Goal: Information Seeking & Learning: Learn about a topic

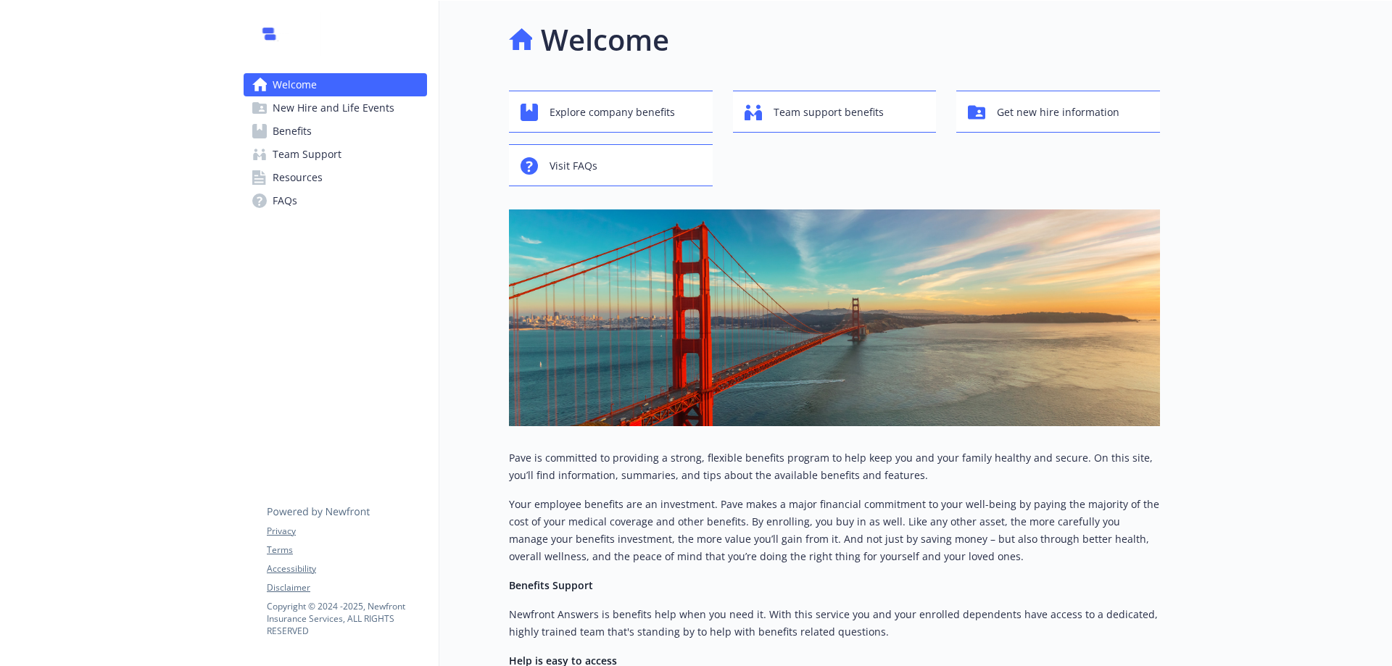
click at [295, 132] on span "Benefits" at bounding box center [292, 131] width 39 height 23
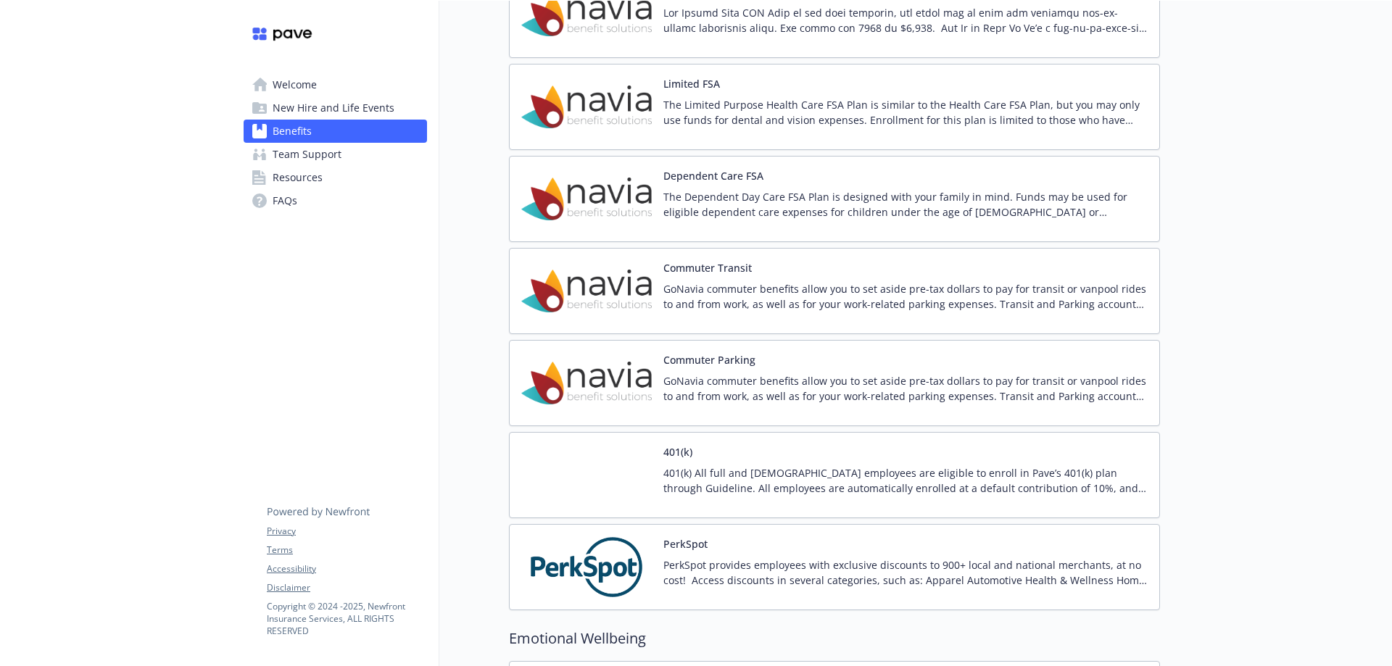
scroll to position [1958, 0]
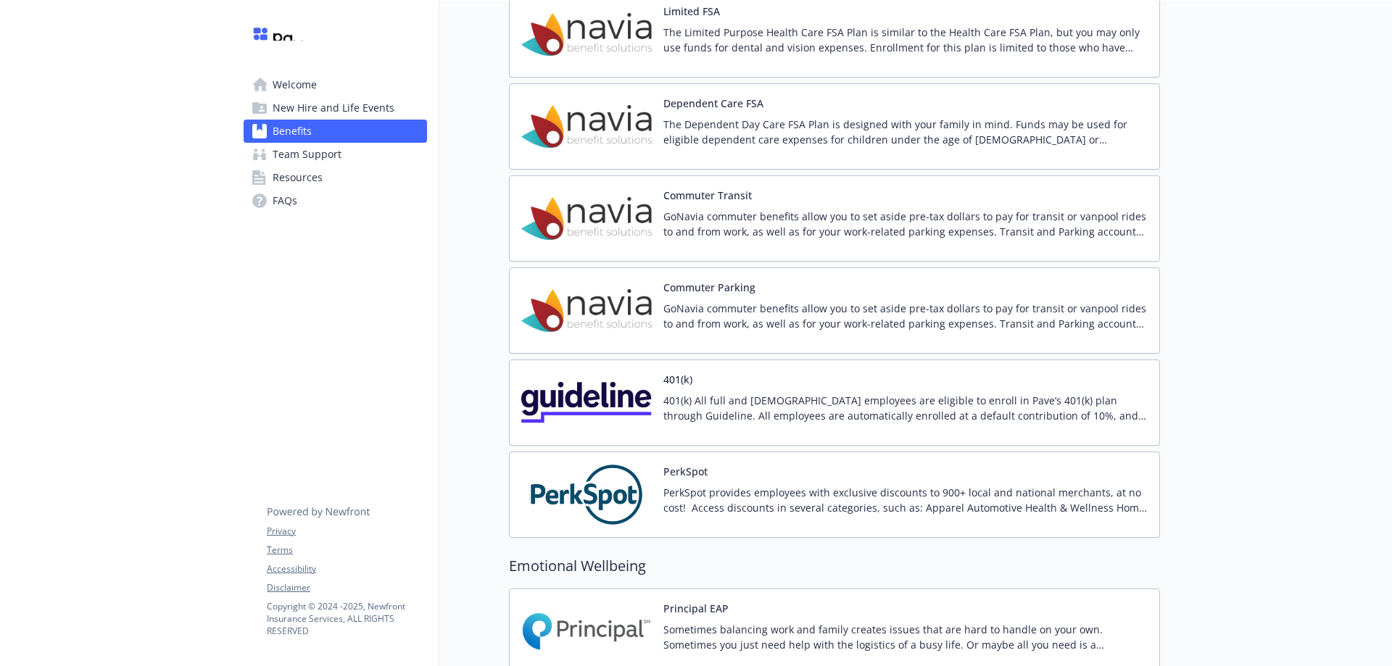
click at [921, 408] on p "401(k) All full and [DEMOGRAPHIC_DATA] employees are eligible to enroll in Pave…" at bounding box center [905, 408] width 484 height 30
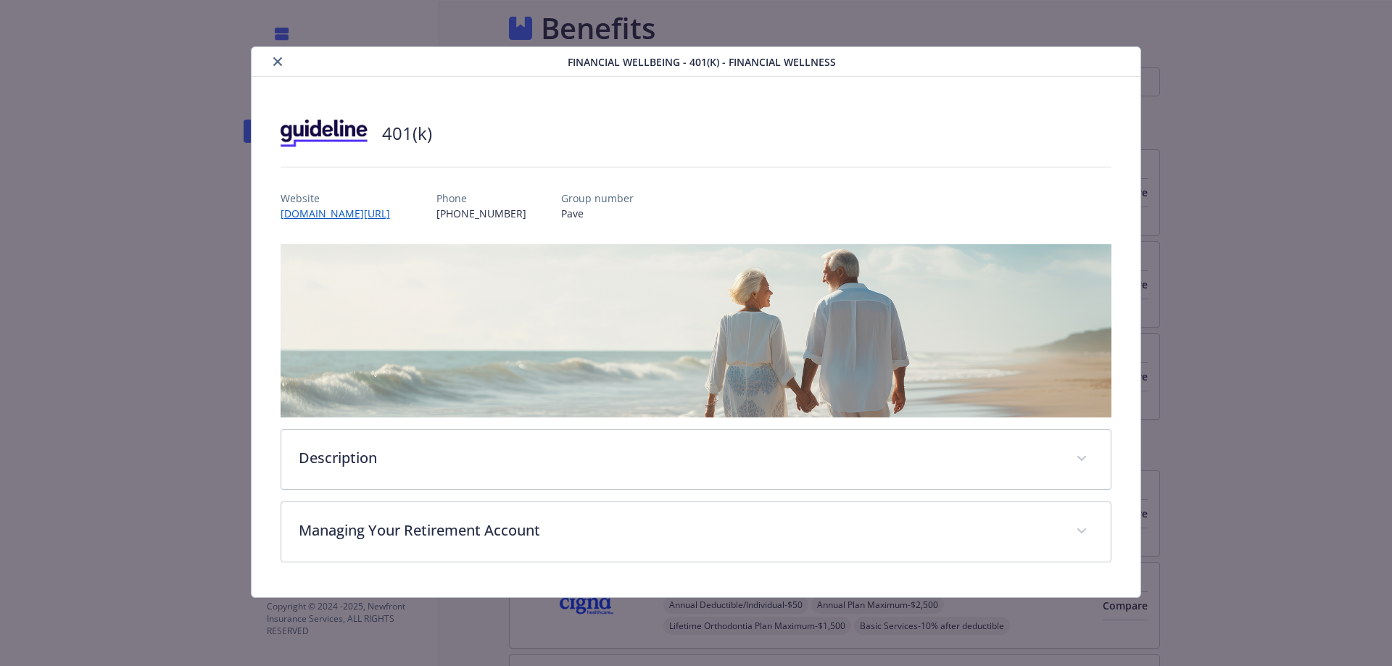
scroll to position [1958, 0]
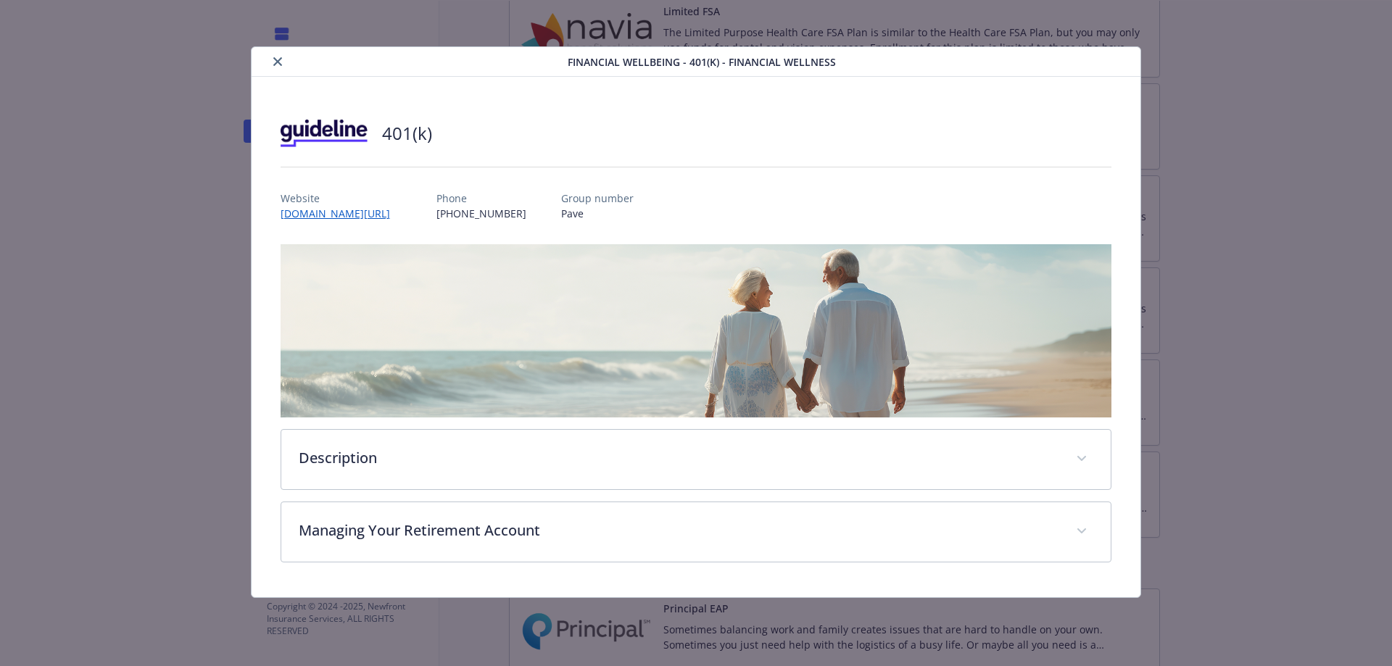
click at [277, 55] on button "close" at bounding box center [277, 61] width 17 height 17
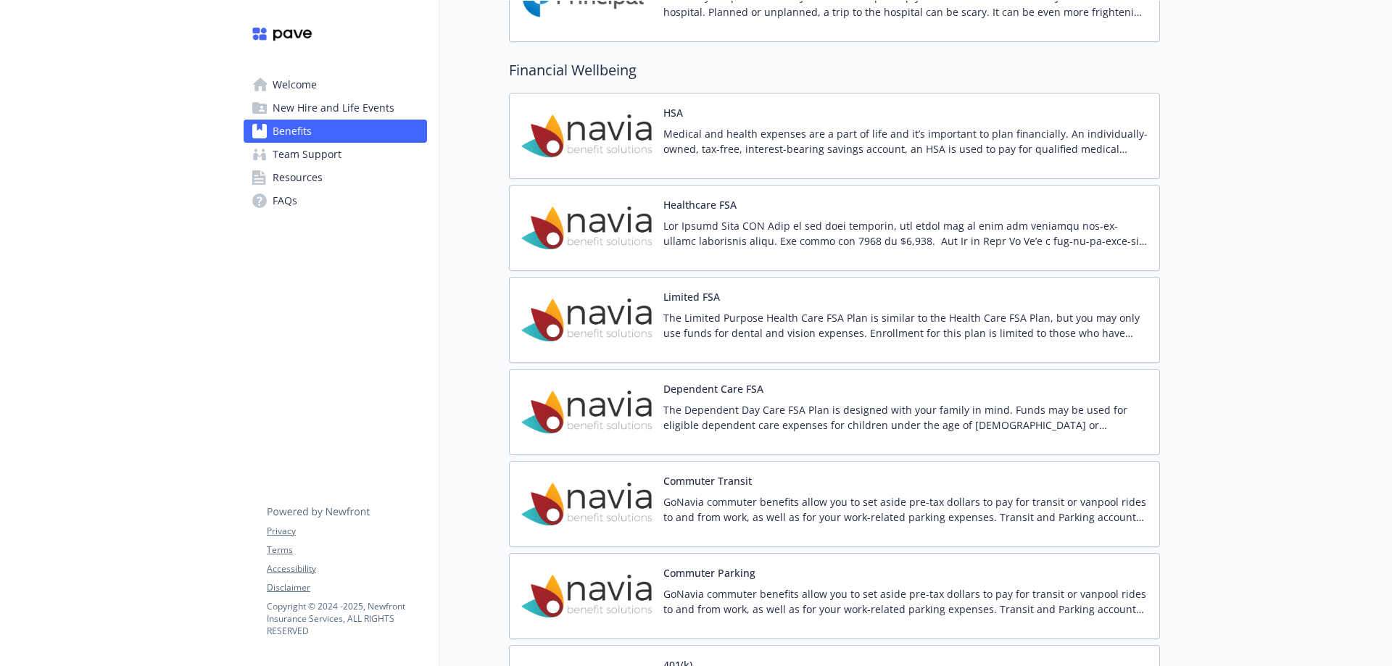
scroll to position [1668, 0]
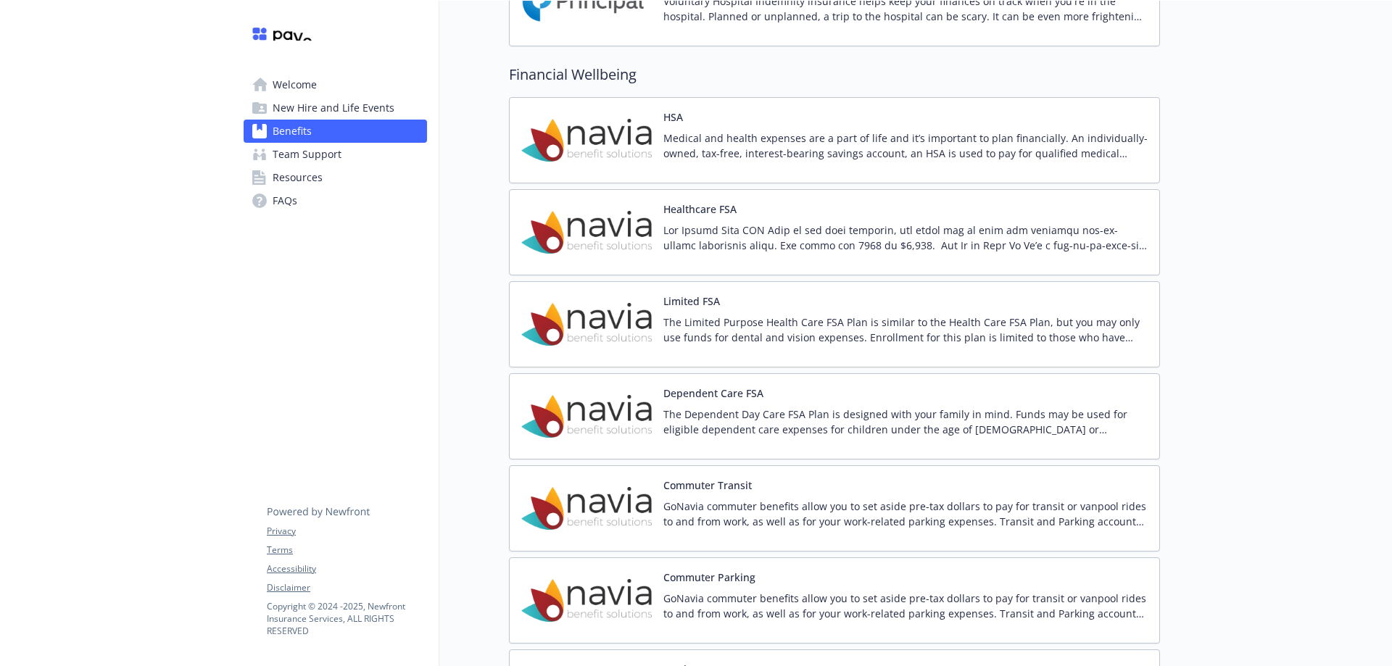
click at [328, 155] on span "Team Support" at bounding box center [307, 154] width 69 height 23
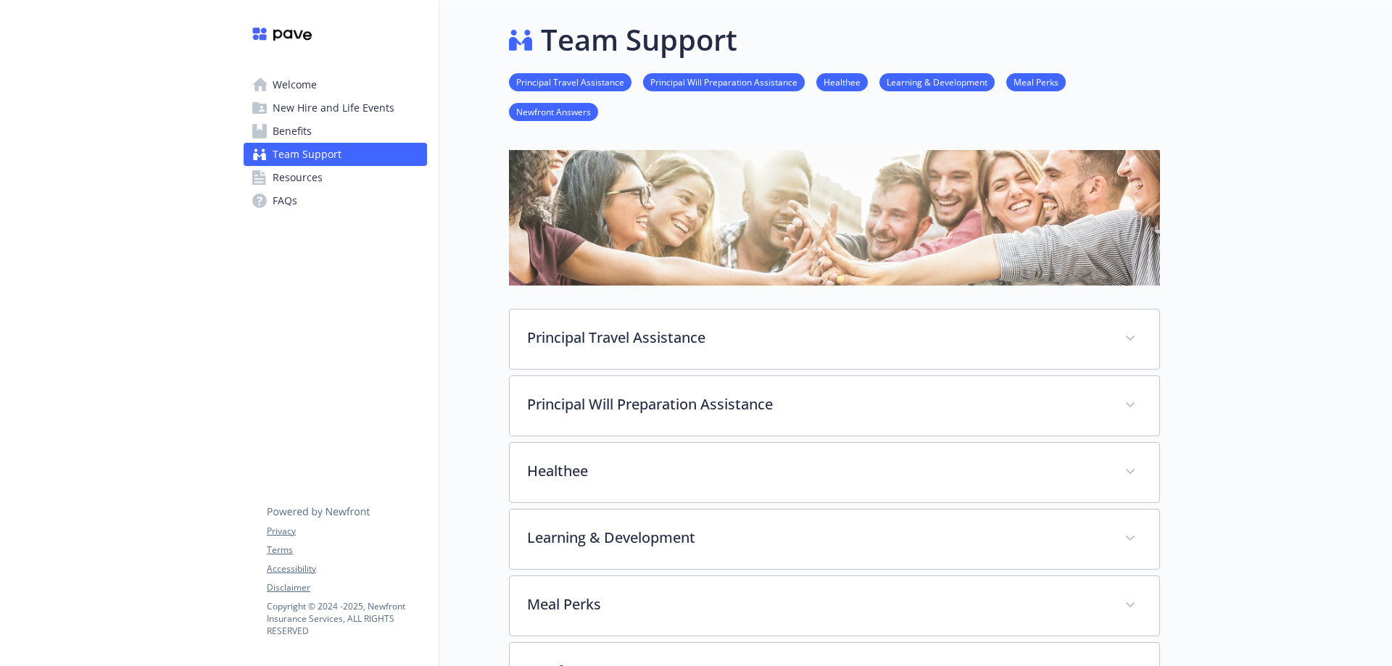
click at [303, 82] on span "Welcome" at bounding box center [295, 84] width 44 height 23
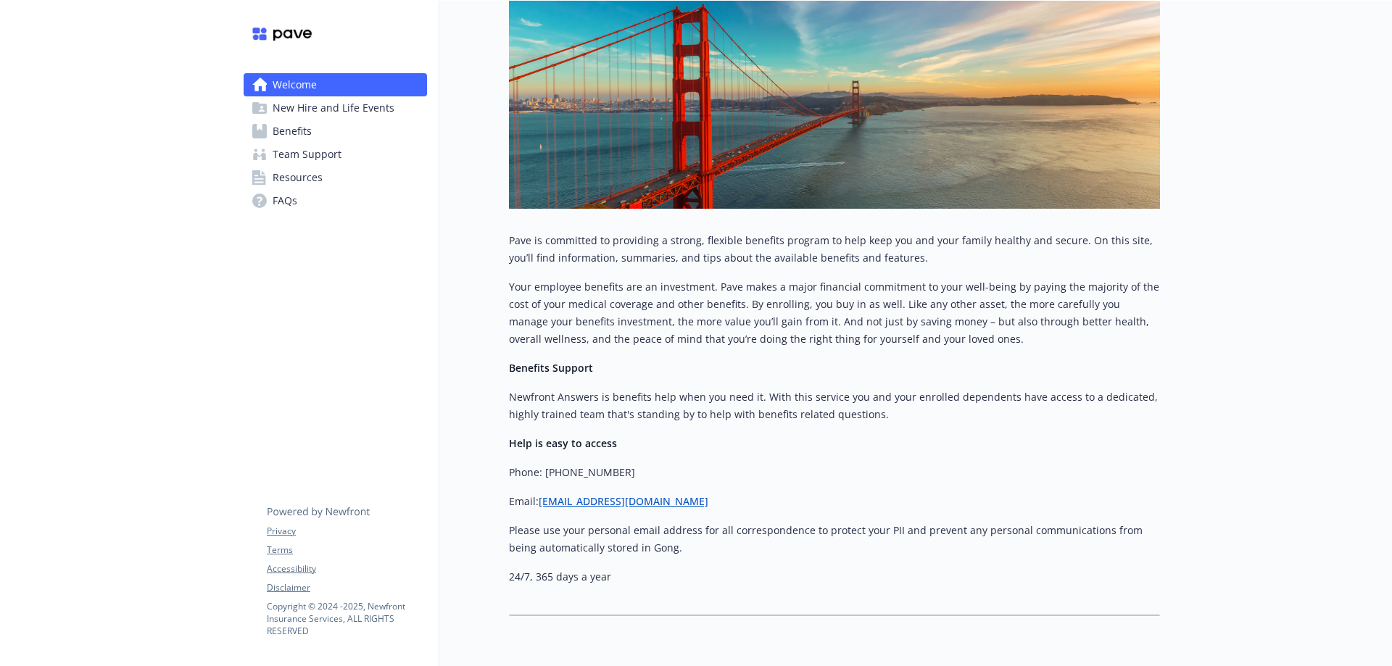
scroll to position [283, 0]
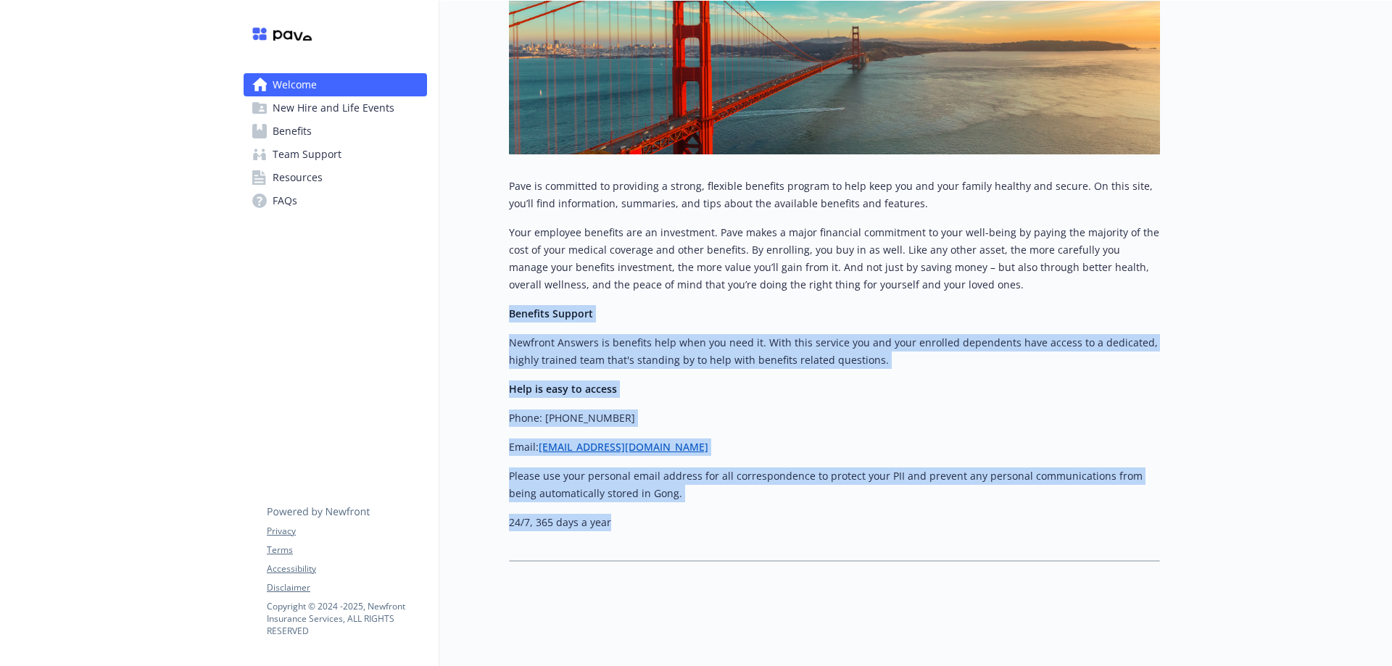
drag, startPoint x: 616, startPoint y: 509, endPoint x: 493, endPoint y: 303, distance: 240.0
click at [493, 303] on div "Welcome Explore company benefits Team support benefits Get new hire information…" at bounding box center [799, 154] width 721 height 851
copy div "Benefits Support Newfront Answers is benefits help when you need it. With this …"
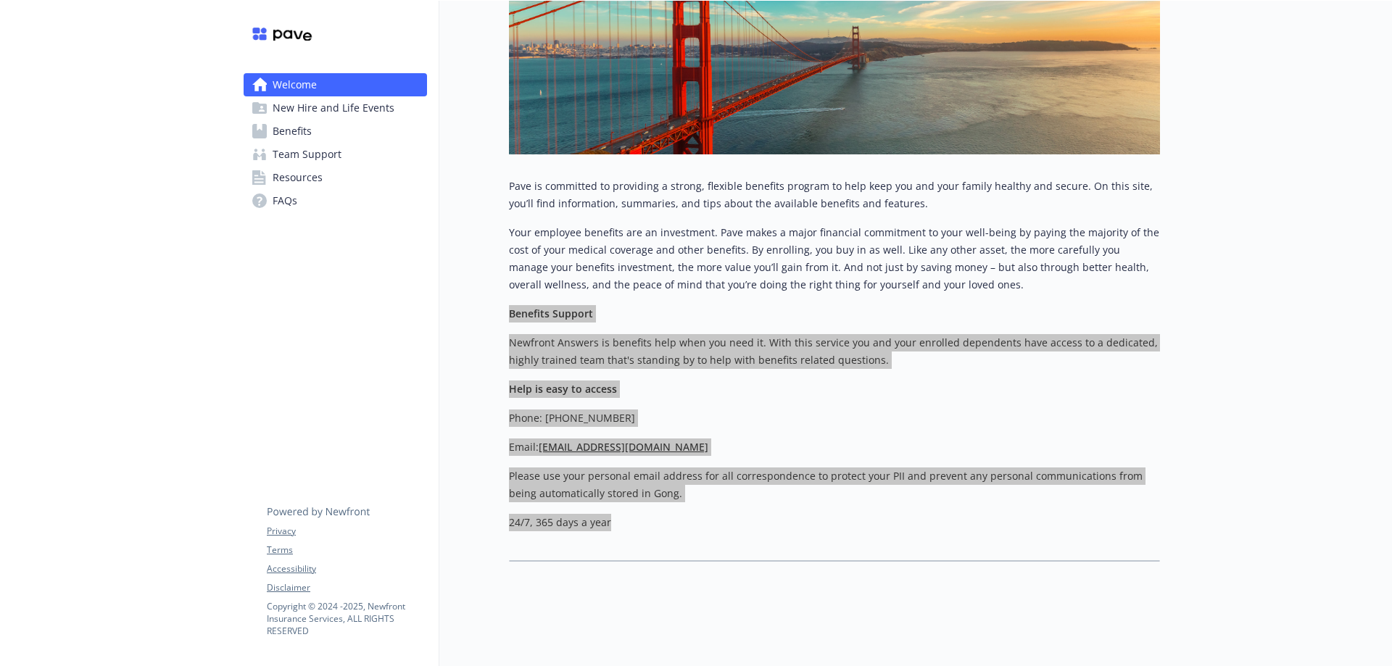
scroll to position [0, 0]
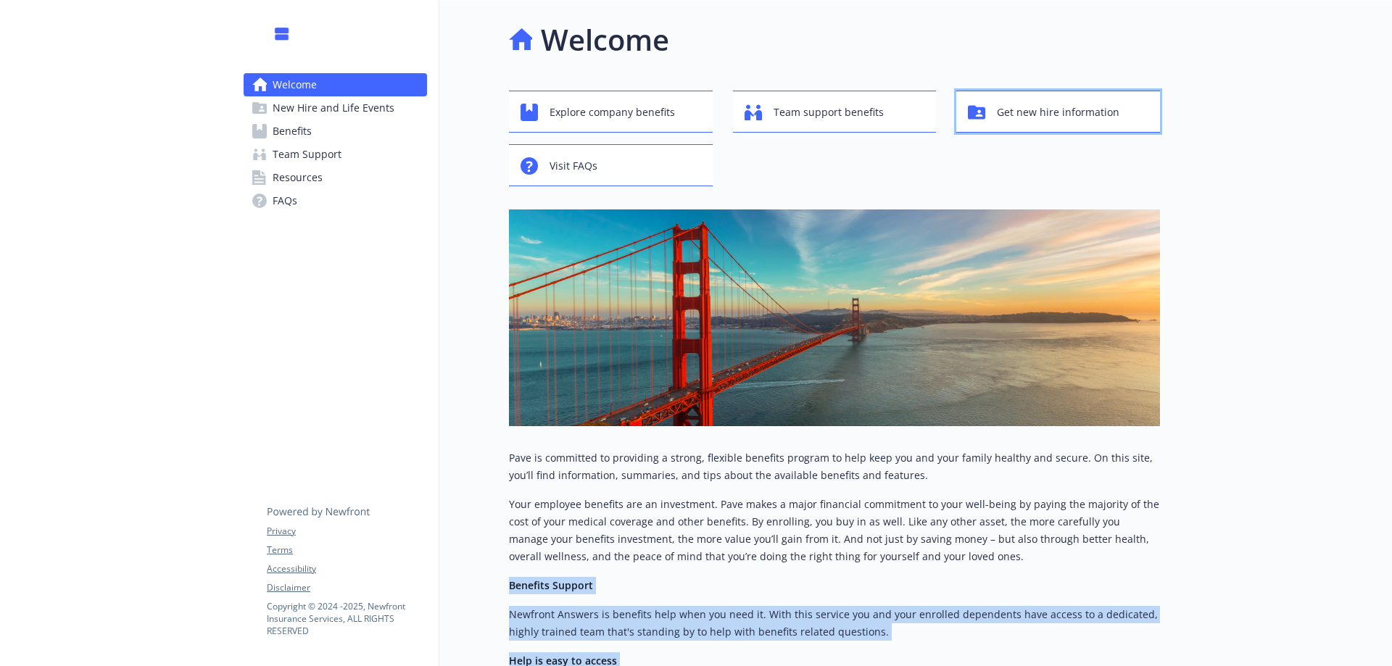
click at [1070, 109] on span "Get new hire information" at bounding box center [1058, 113] width 123 height 28
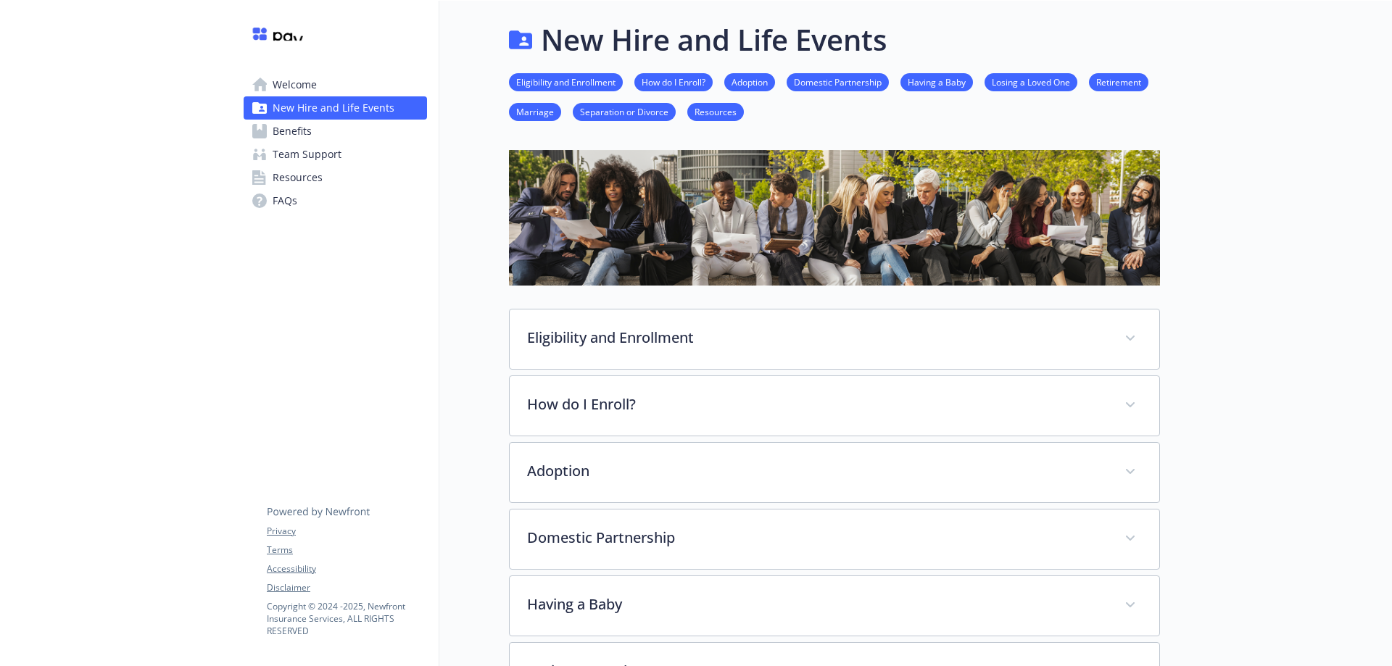
click at [281, 130] on span "Benefits" at bounding box center [292, 131] width 39 height 23
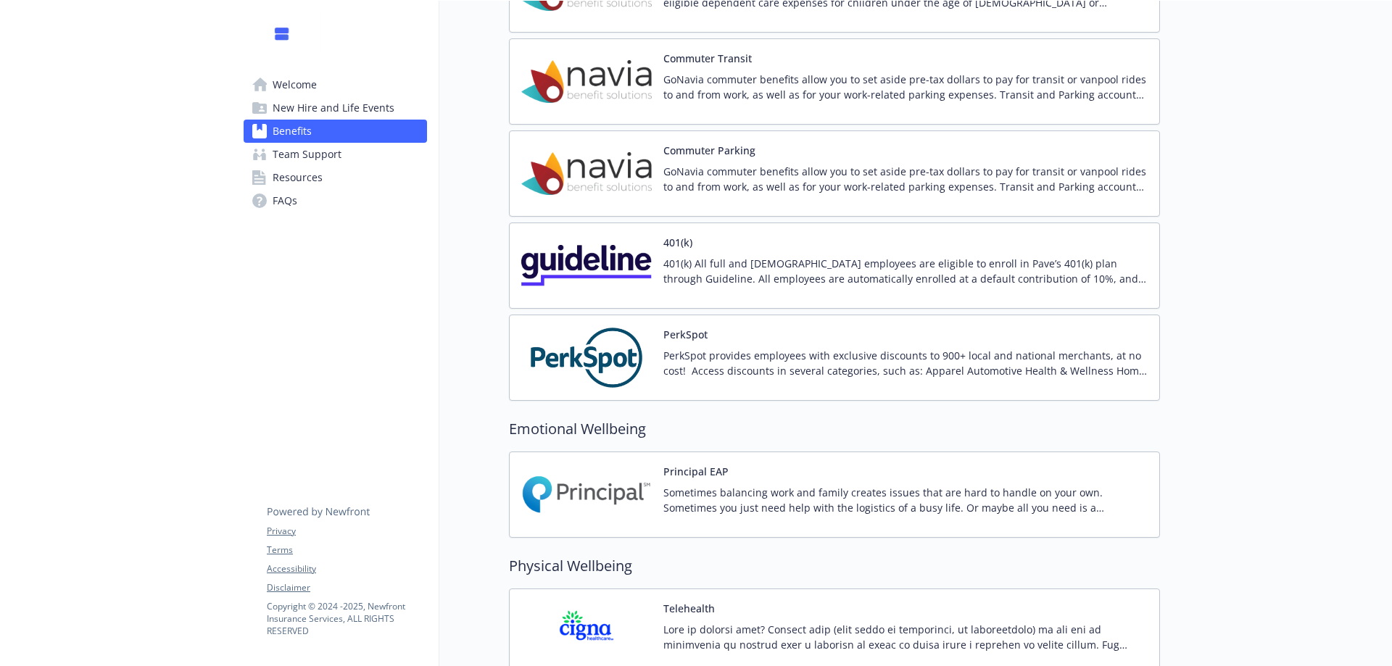
scroll to position [2085, 0]
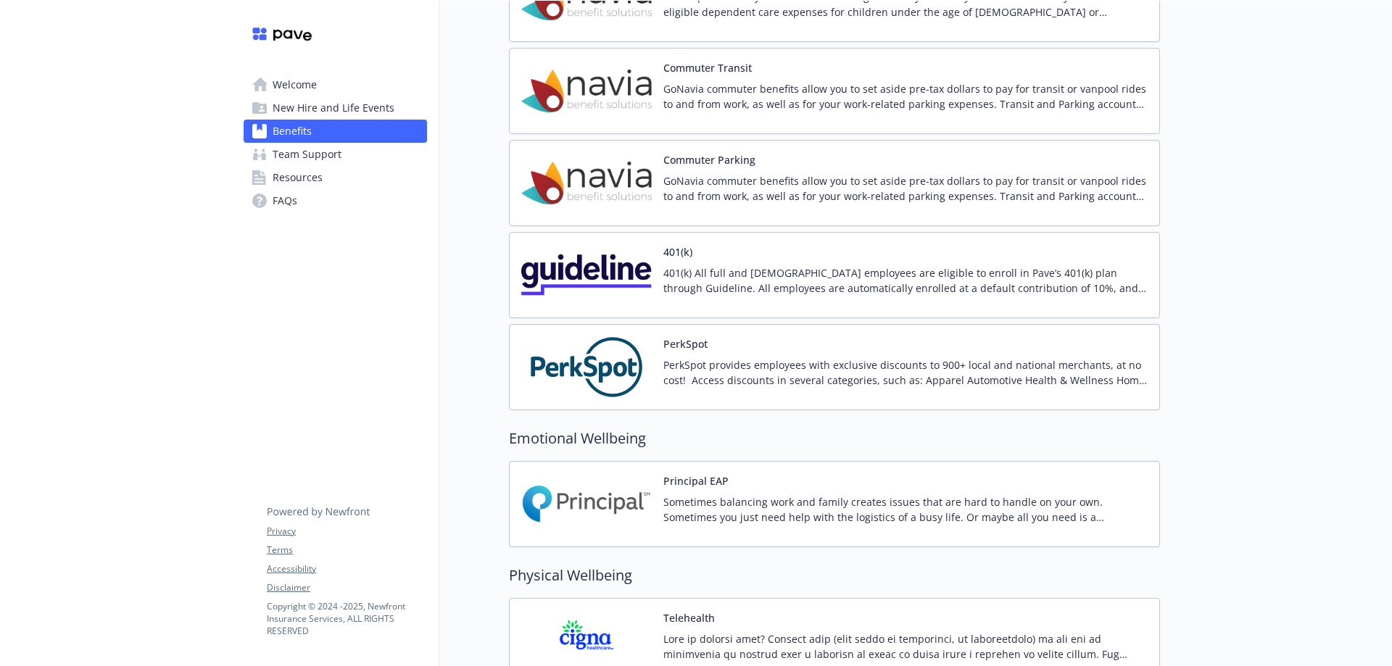
click at [882, 274] on p "401(k) All full and [DEMOGRAPHIC_DATA] employees are eligible to enroll in Pave…" at bounding box center [905, 280] width 484 height 30
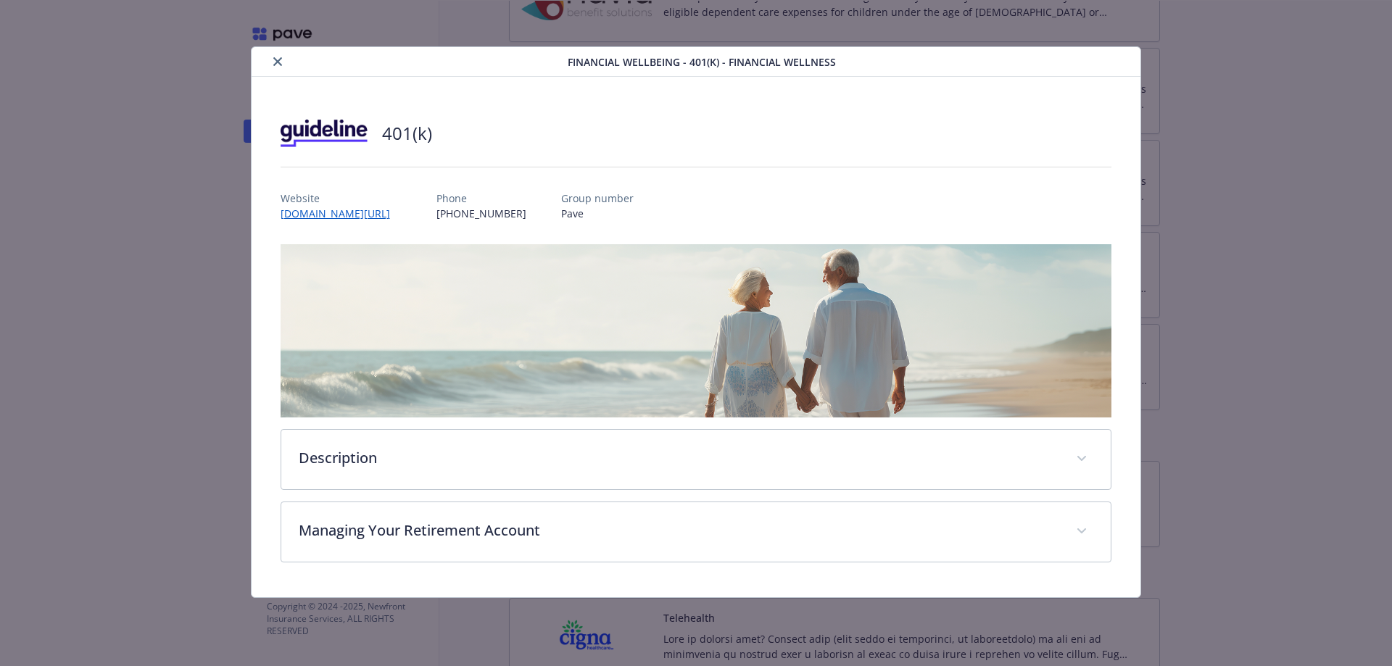
click at [273, 62] on icon "close" at bounding box center [277, 61] width 9 height 9
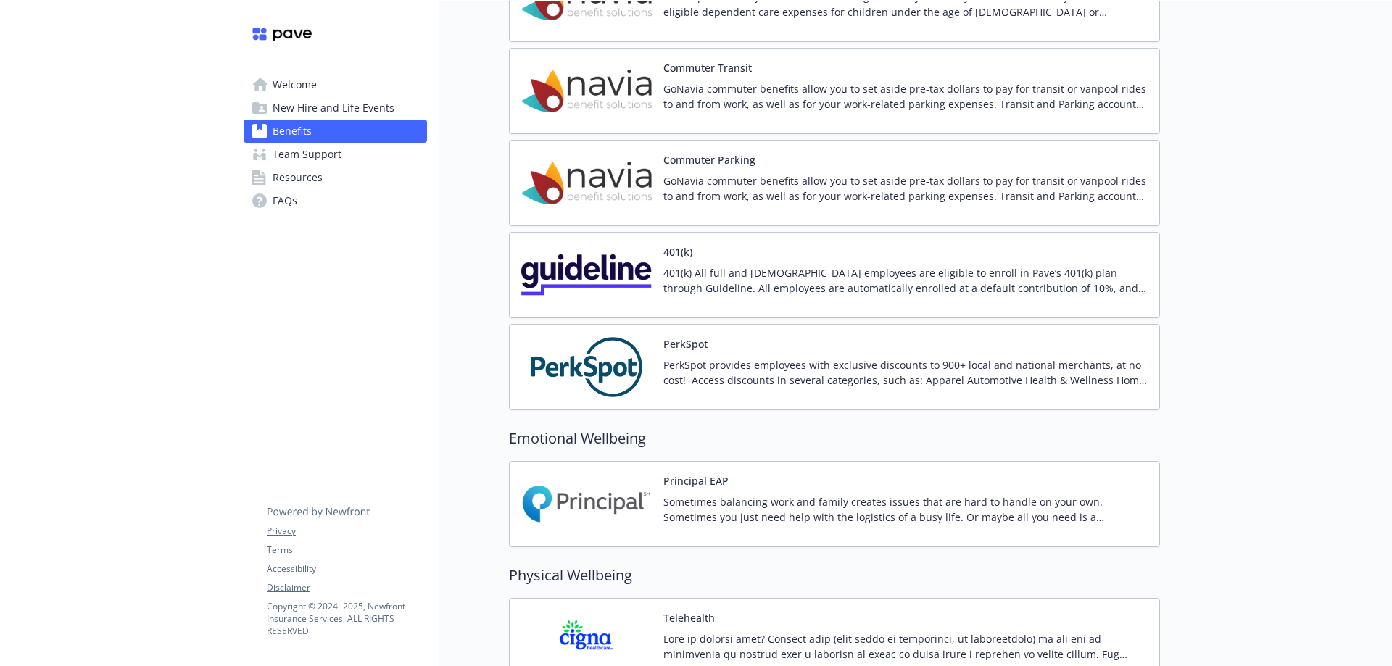
click at [703, 276] on p "401(k) All full and [DEMOGRAPHIC_DATA] employees are eligible to enroll in Pave…" at bounding box center [905, 280] width 484 height 30
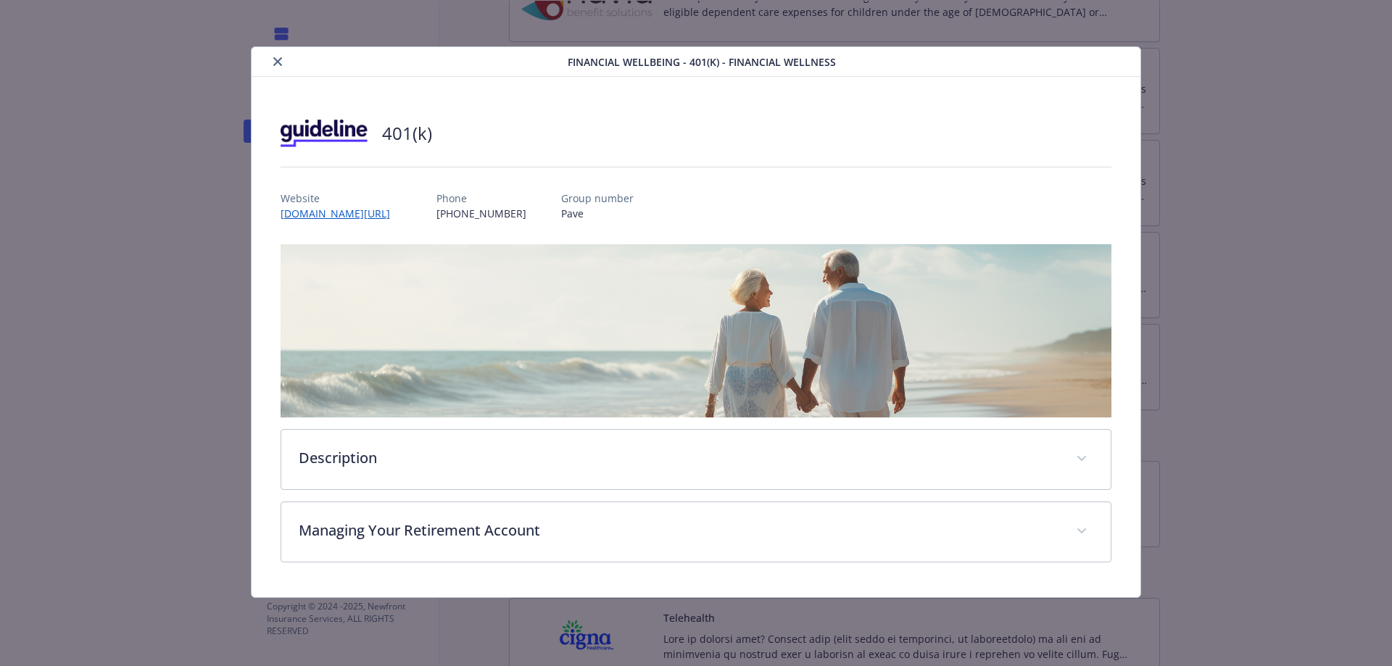
click at [276, 60] on icon "close" at bounding box center [277, 61] width 9 height 9
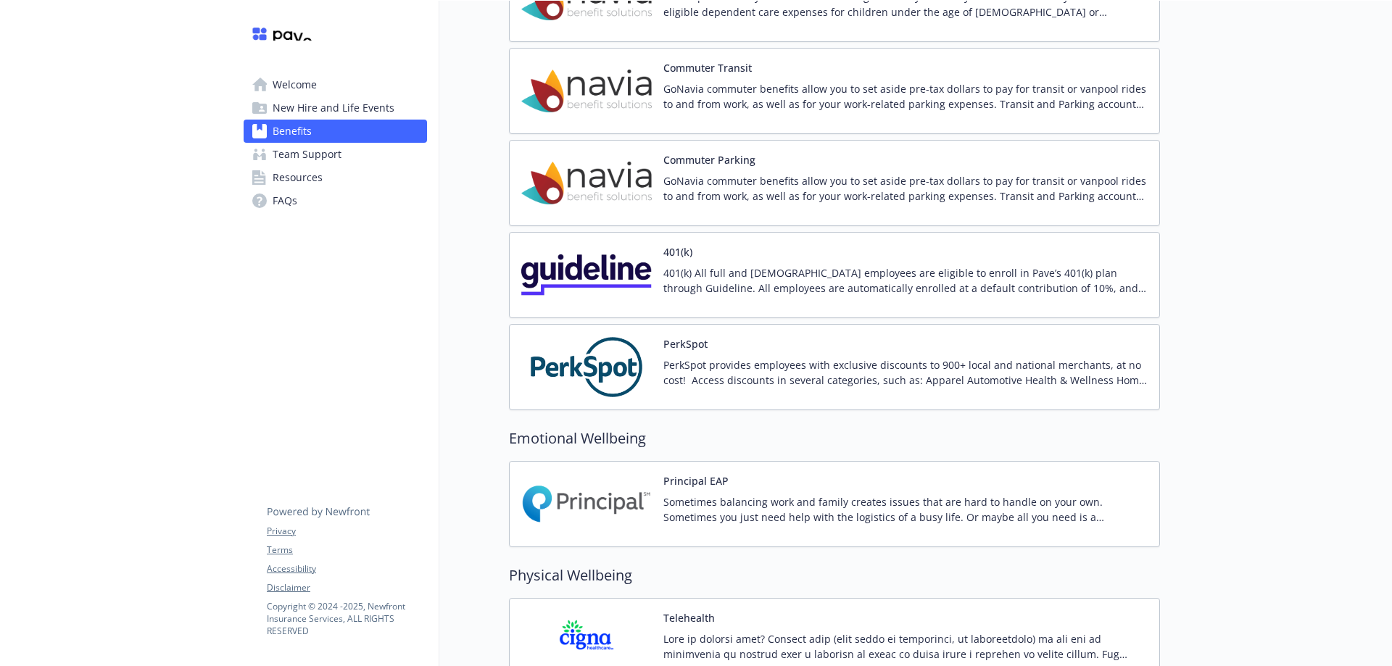
drag, startPoint x: 769, startPoint y: 270, endPoint x: 724, endPoint y: 283, distance: 46.8
click at [724, 283] on p "401(k) All full and [DEMOGRAPHIC_DATA] employees are eligible to enroll in Pave…" at bounding box center [905, 280] width 484 height 30
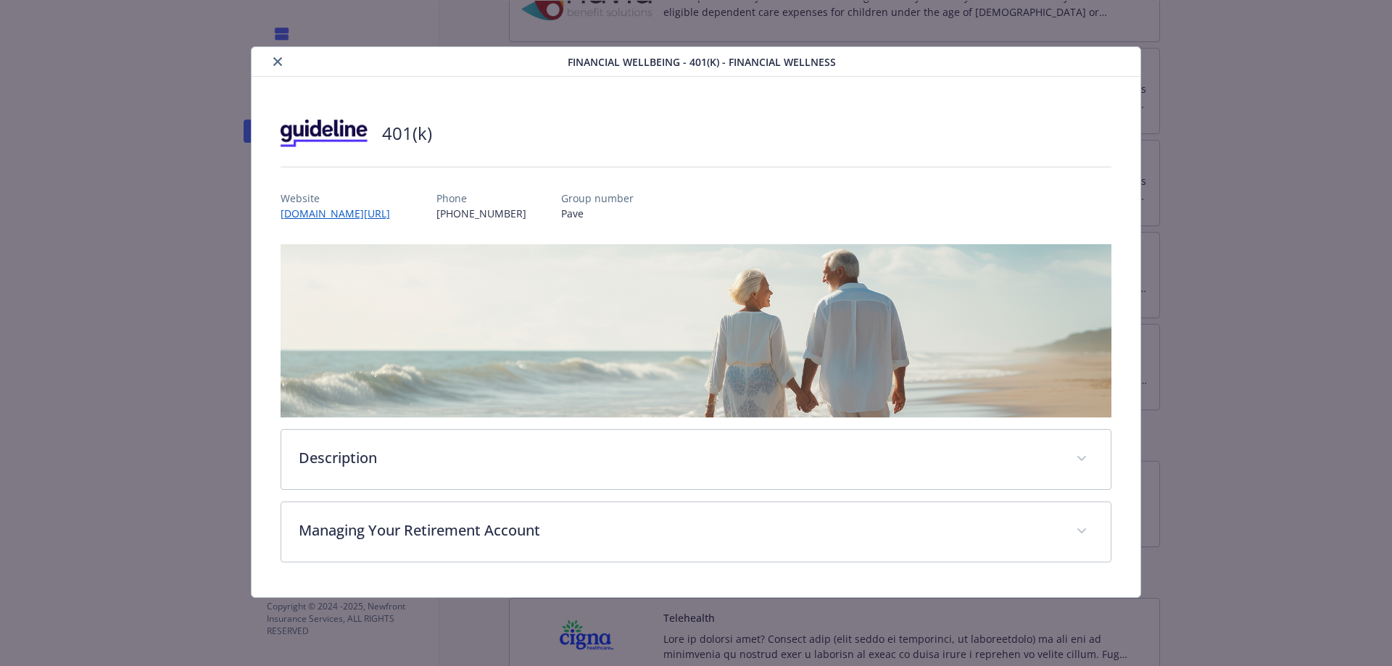
click at [274, 67] on button "close" at bounding box center [277, 61] width 17 height 17
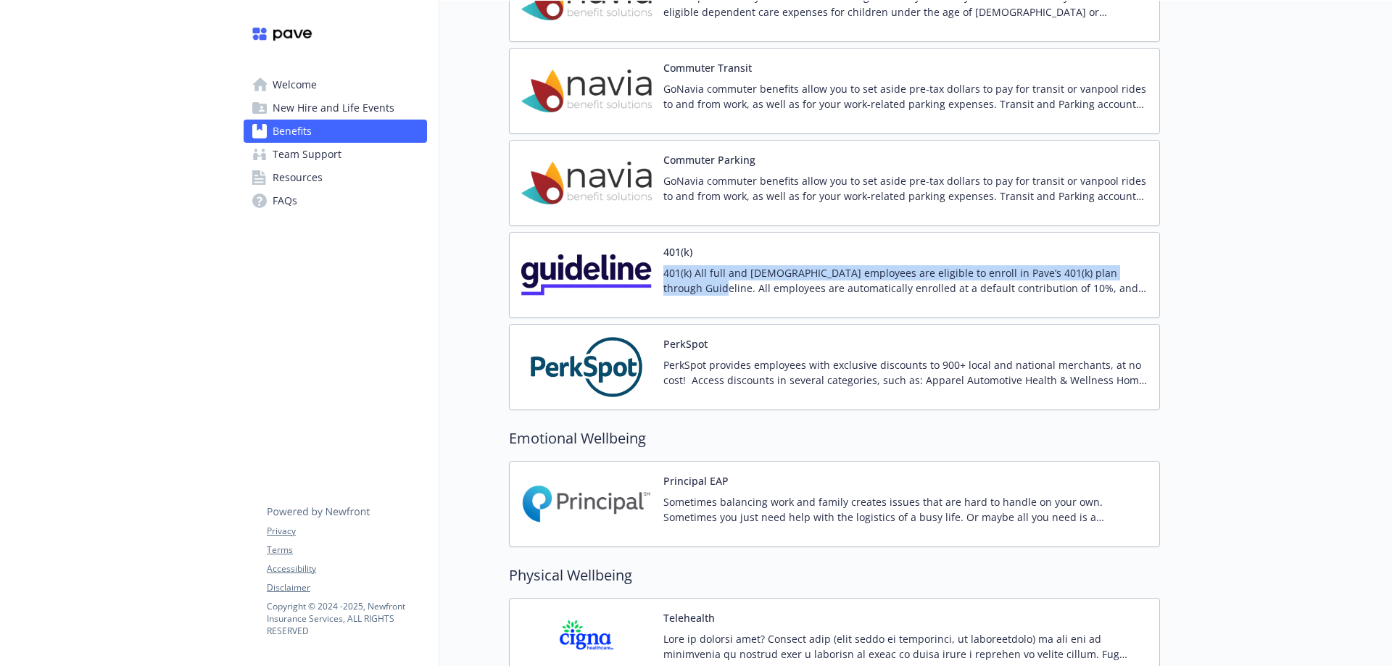
drag, startPoint x: 661, startPoint y: 268, endPoint x: 1143, endPoint y: 270, distance: 482.2
click at [1143, 270] on div "401(k) 401(k) All full and [DEMOGRAPHIC_DATA] employees are eligible to enroll …" at bounding box center [834, 275] width 626 height 62
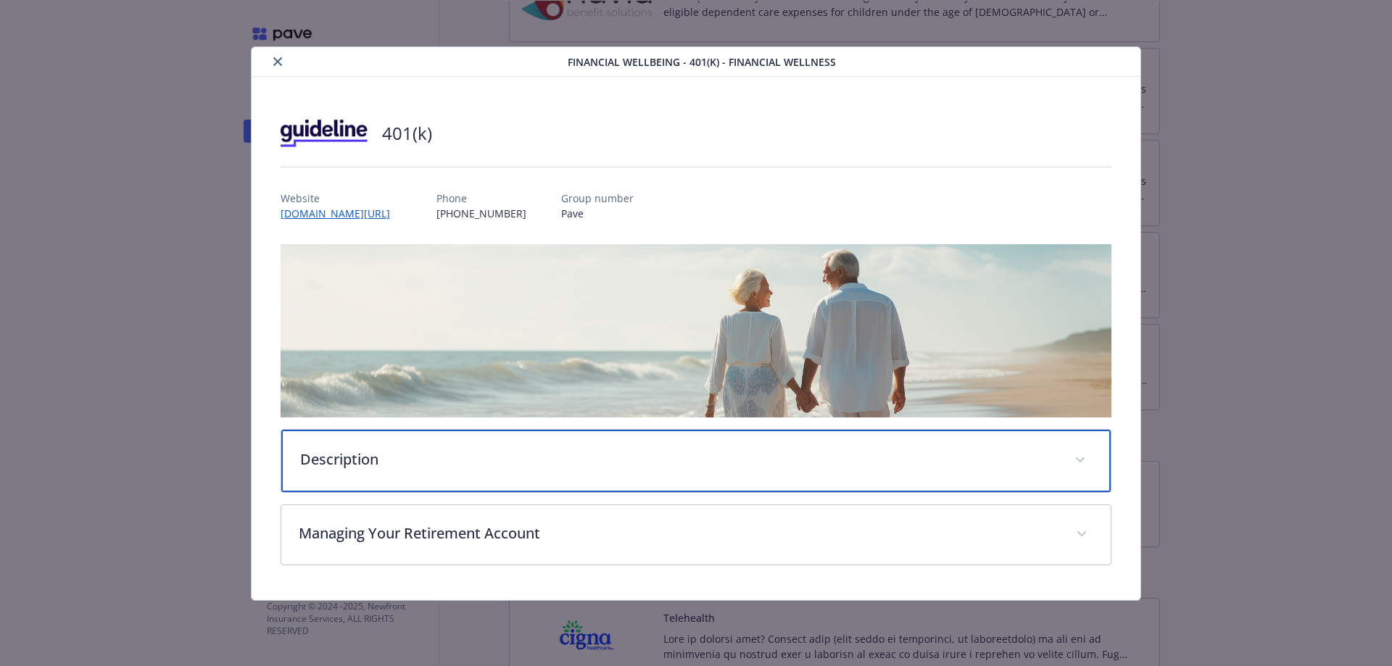
click at [371, 458] on p "Description" at bounding box center [679, 460] width 758 height 22
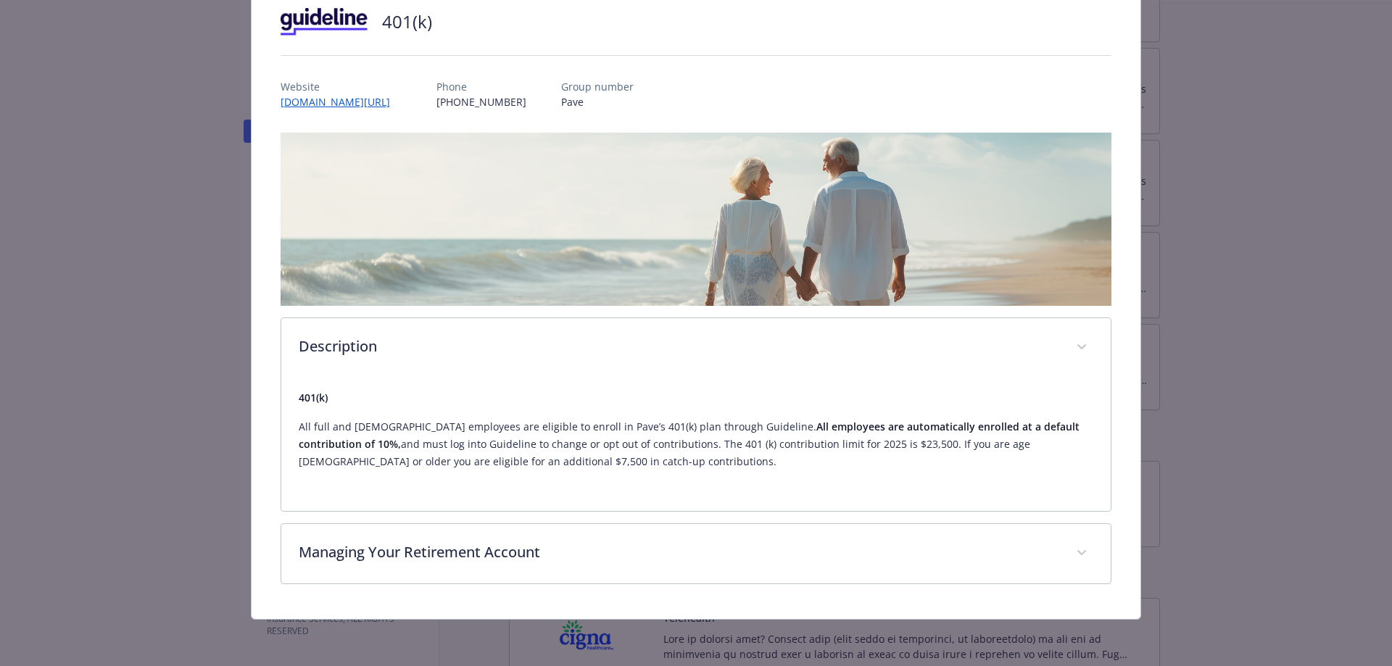
scroll to position [110, 0]
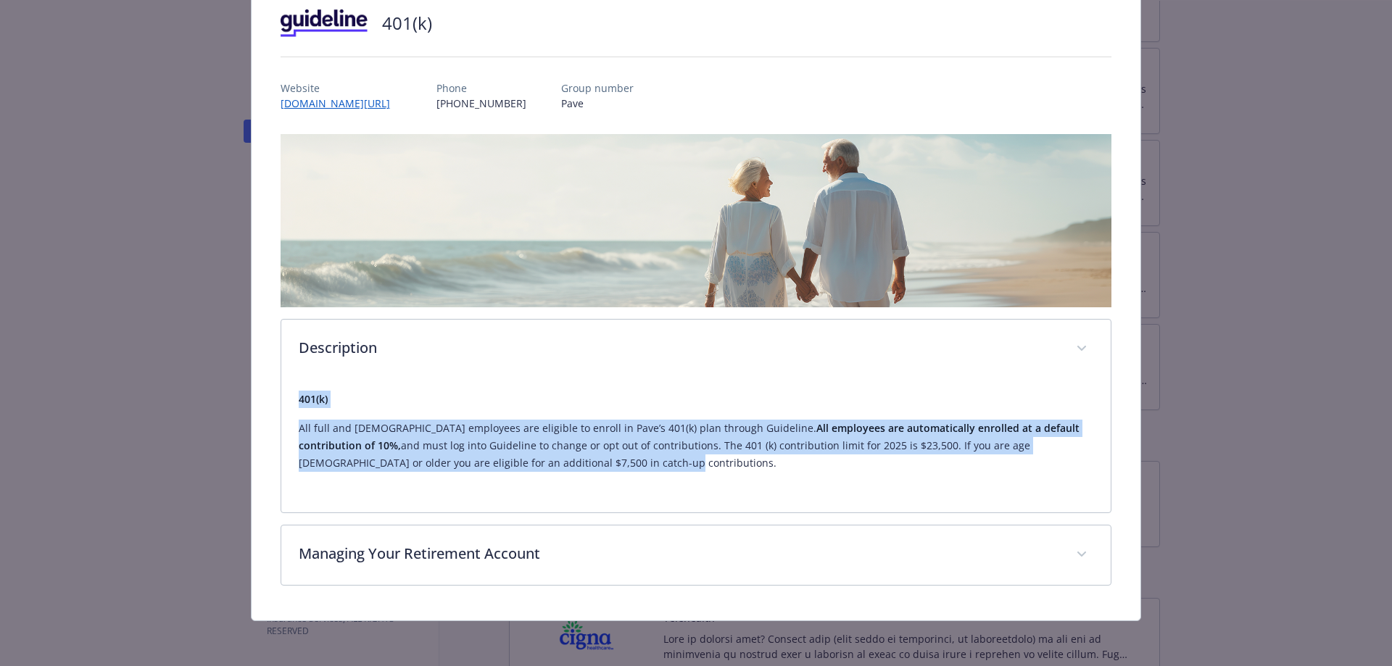
drag, startPoint x: 525, startPoint y: 468, endPoint x: 294, endPoint y: 394, distance: 242.8
click at [294, 394] on div "401(k) All full and [DEMOGRAPHIC_DATA] employees are eligible to enroll in Pave…" at bounding box center [696, 445] width 830 height 133
copy div "401(k) All full and [DEMOGRAPHIC_DATA] employees are eligible to enroll in Pave…"
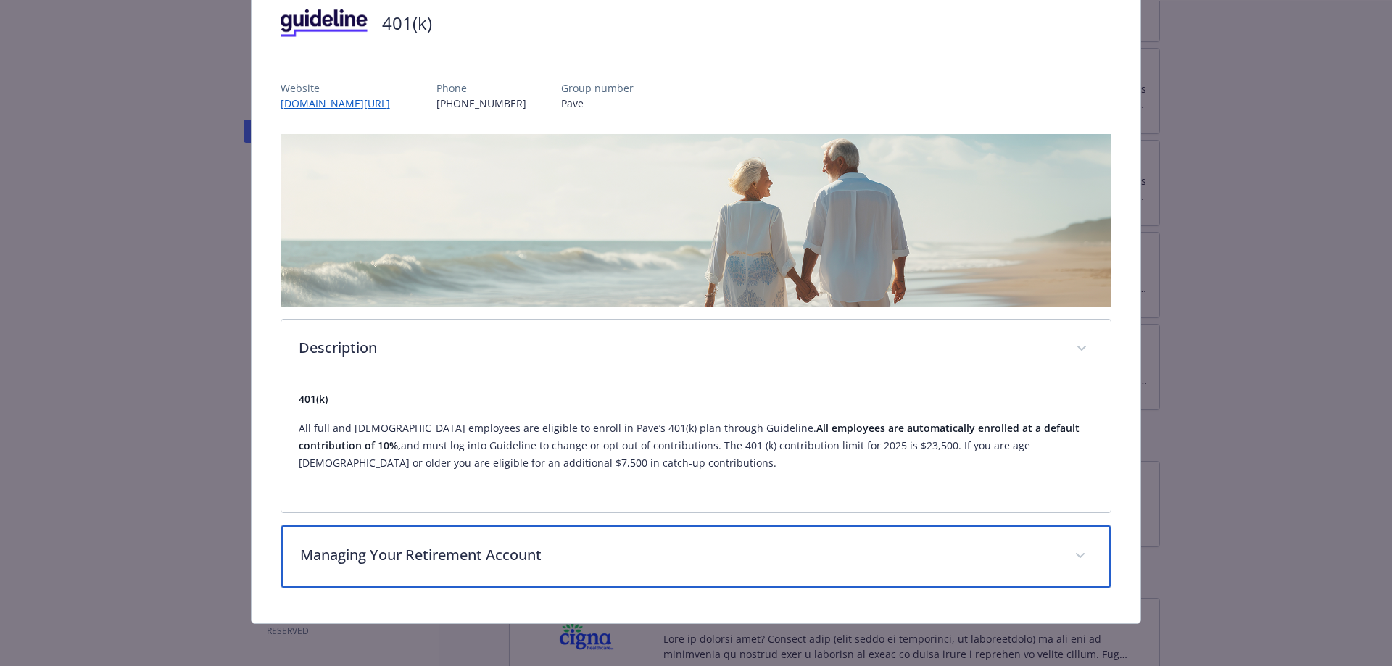
click at [532, 553] on p "Managing Your Retirement Account" at bounding box center [679, 556] width 758 height 22
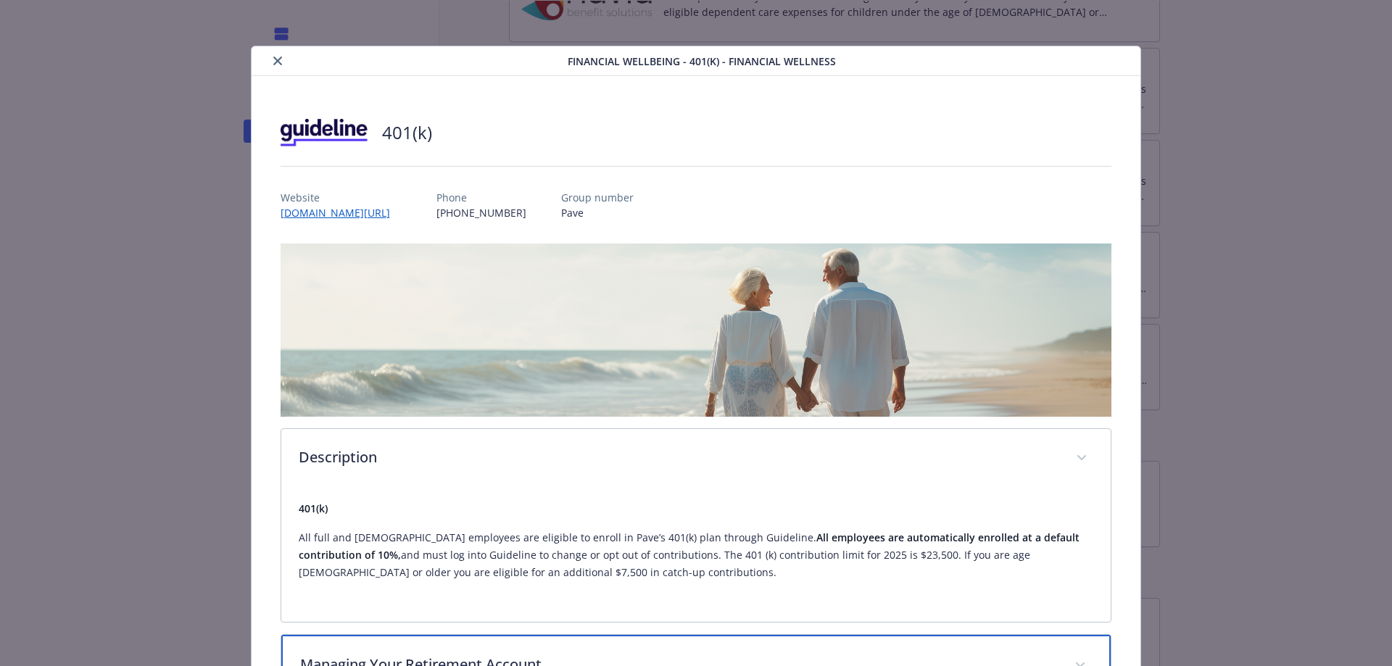
scroll to position [0, 0]
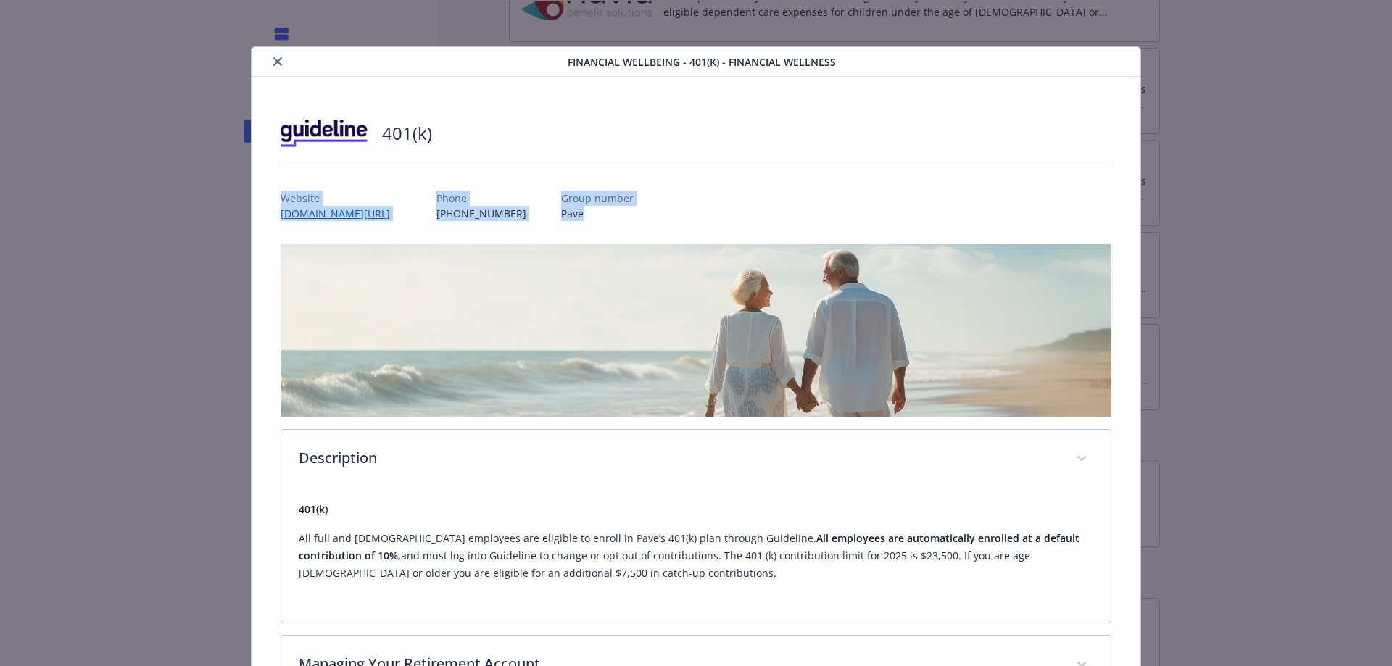
drag, startPoint x: 604, startPoint y: 219, endPoint x: 260, endPoint y: 189, distance: 345.0
click at [260, 189] on div "401(k) Website [DOMAIN_NAME][URL] Phone [PHONE_NUMBER] Group number Pave Descri…" at bounding box center [697, 453] width 890 height 753
copy div "Website [DOMAIN_NAME][URL] Phone [PHONE_NUMBER] Group number Pave"
click at [273, 65] on icon "close" at bounding box center [277, 61] width 9 height 9
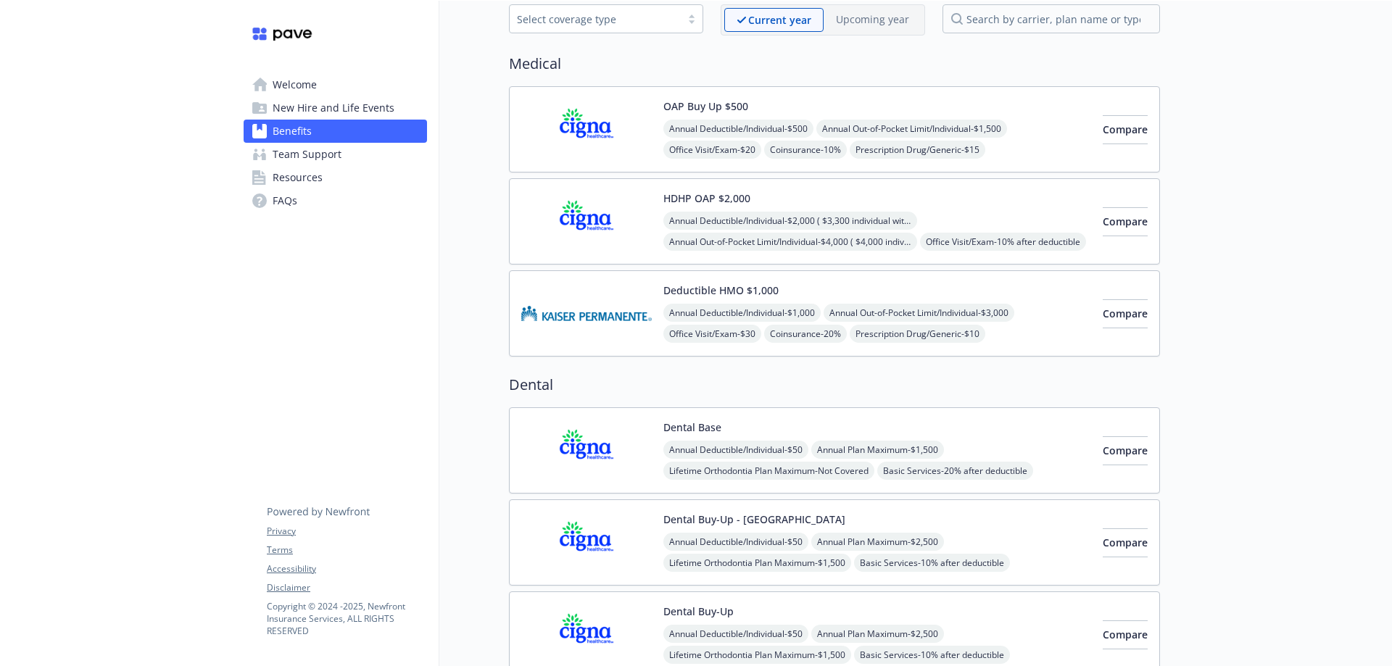
scroll to position [73, 0]
